Goal: Browse casually

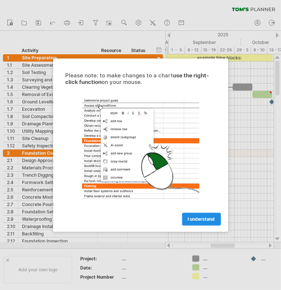
click at [208, 221] on span "I understand" at bounding box center [201, 218] width 27 height 5
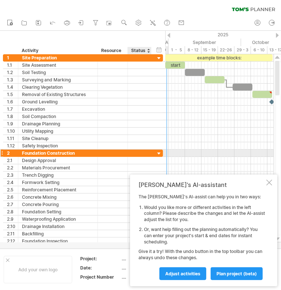
click at [159, 154] on div at bounding box center [159, 153] width 7 height 7
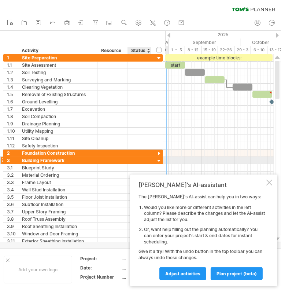
click at [158, 161] on div at bounding box center [159, 161] width 7 height 7
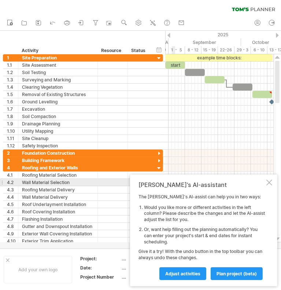
click at [268, 183] on div at bounding box center [269, 183] width 6 height 6
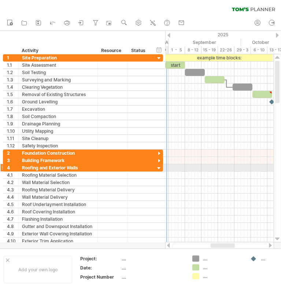
click at [156, 166] on div at bounding box center [159, 168] width 7 height 7
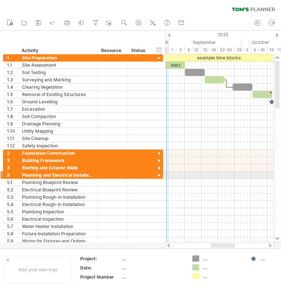
click at [158, 173] on div at bounding box center [159, 175] width 7 height 7
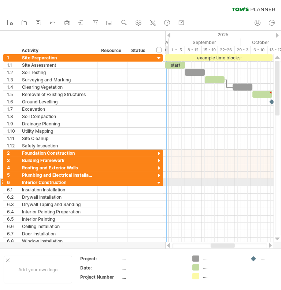
click at [159, 181] on div at bounding box center [159, 183] width 7 height 7
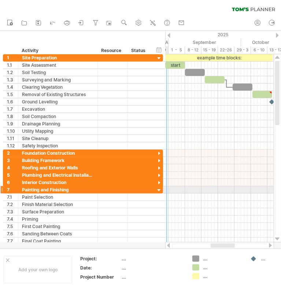
click at [158, 189] on div at bounding box center [159, 190] width 7 height 7
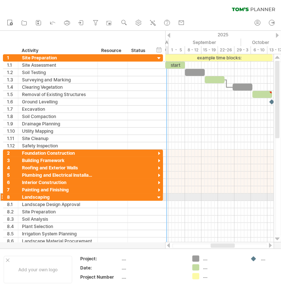
click at [158, 197] on div at bounding box center [159, 197] width 7 height 7
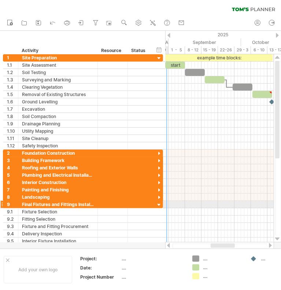
click at [158, 205] on div at bounding box center [159, 205] width 7 height 7
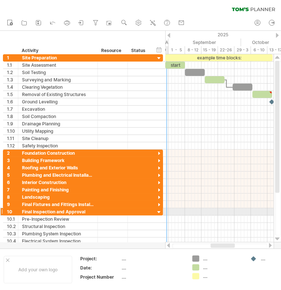
click at [159, 211] on div at bounding box center [159, 212] width 7 height 7
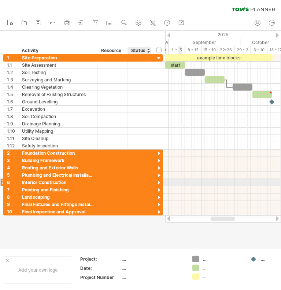
click at [154, 183] on div "**********" at bounding box center [83, 182] width 160 height 7
